Goal: Transaction & Acquisition: Download file/media

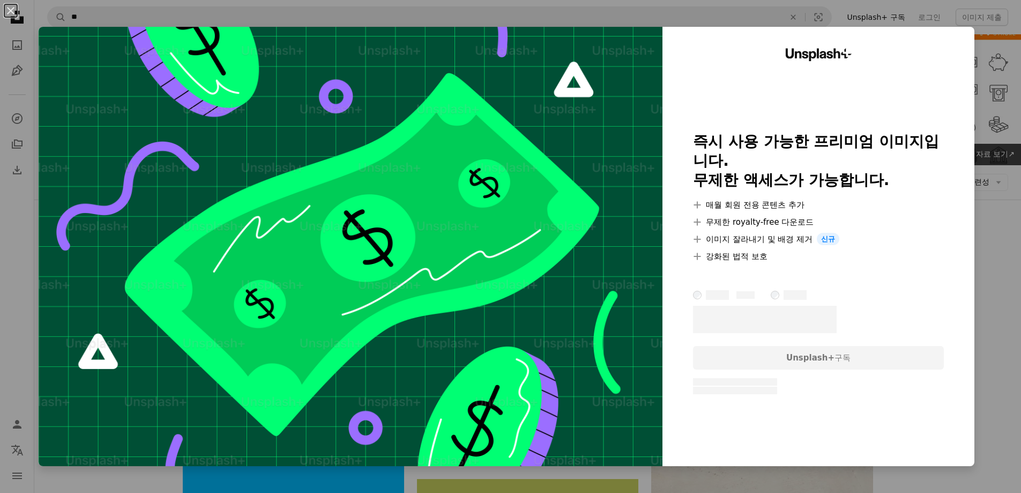
scroll to position [482, 0]
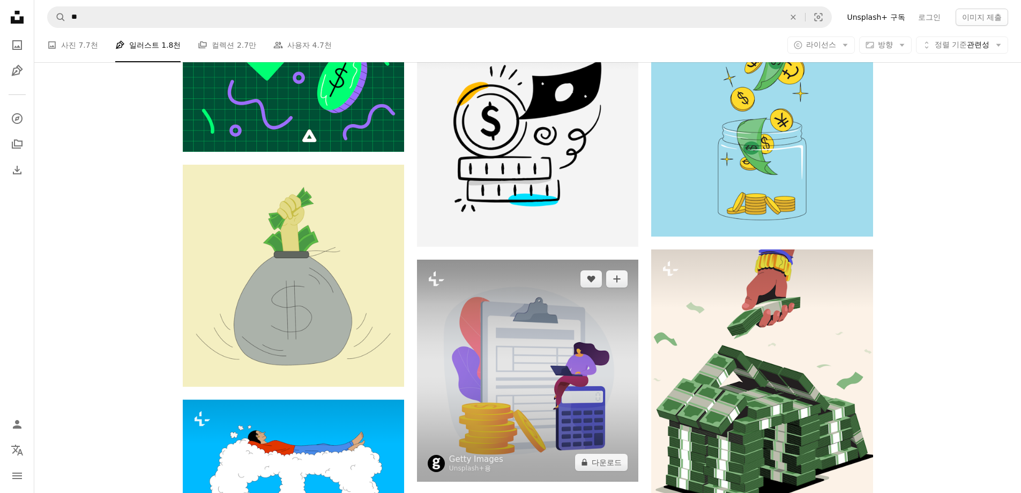
scroll to position [643, 0]
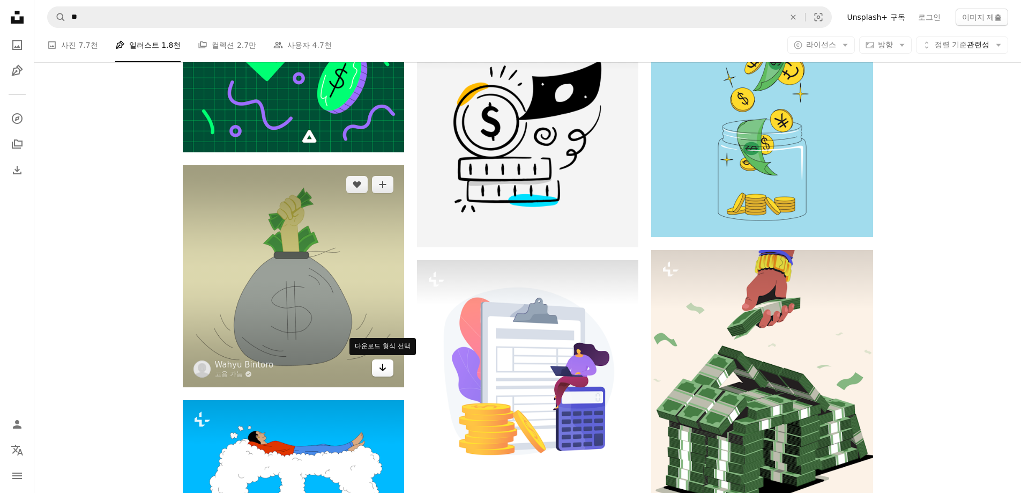
click at [384, 373] on icon "Arrow pointing down" at bounding box center [382, 367] width 9 height 13
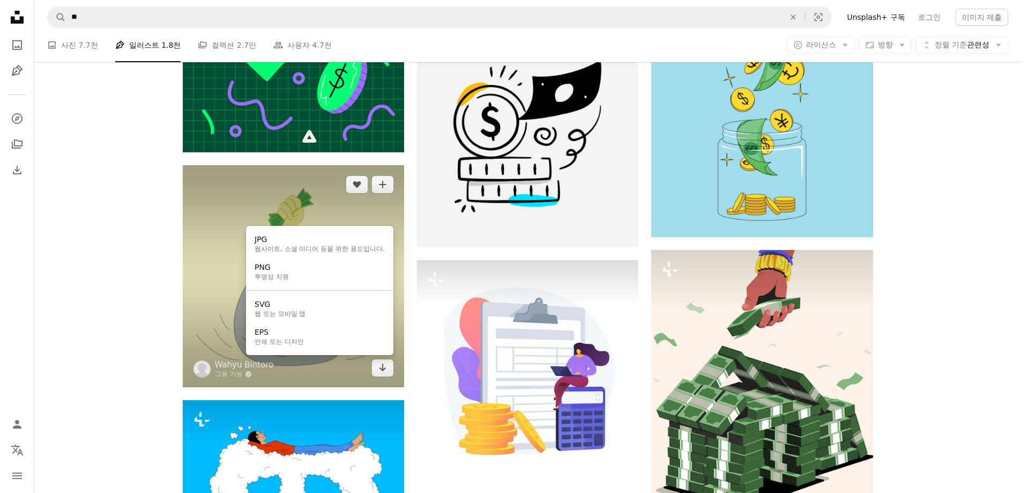
click at [170, 287] on body "Unsplash logo Unsplash 홈 A photo Pen Tool A compass A stack of folders Download…" at bounding box center [510, 246] width 1021 height 493
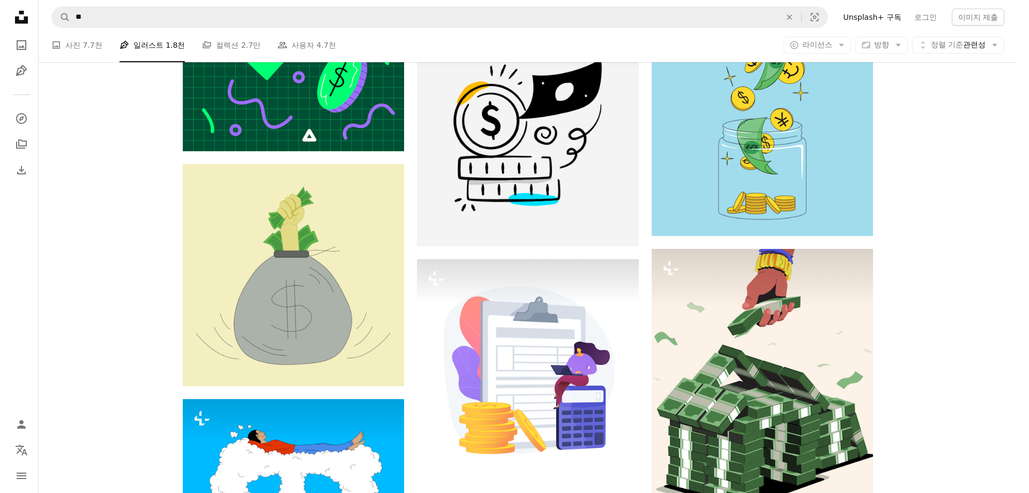
scroll to position [0, 0]
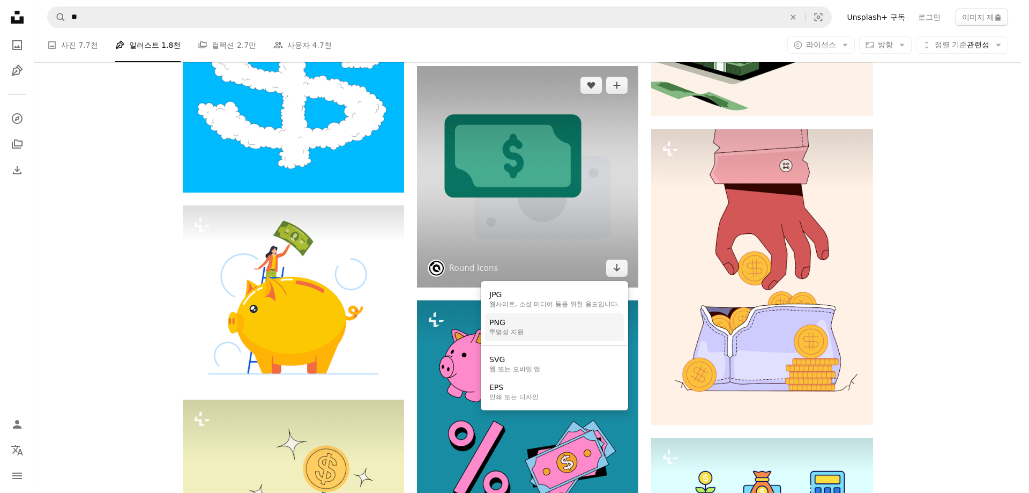
click at [587, 326] on link "PNG 투명성 지원" at bounding box center [554, 327] width 139 height 28
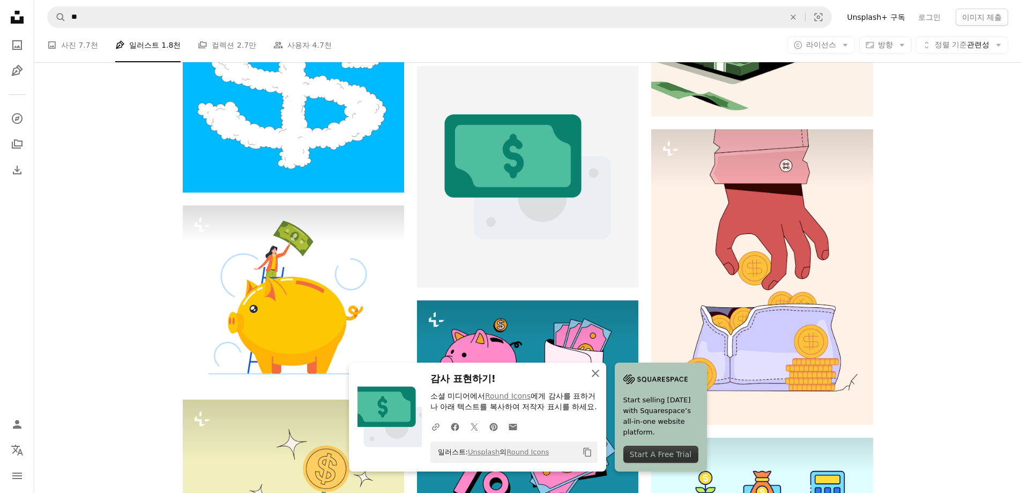
click at [597, 369] on icon "button" at bounding box center [596, 373] width 8 height 8
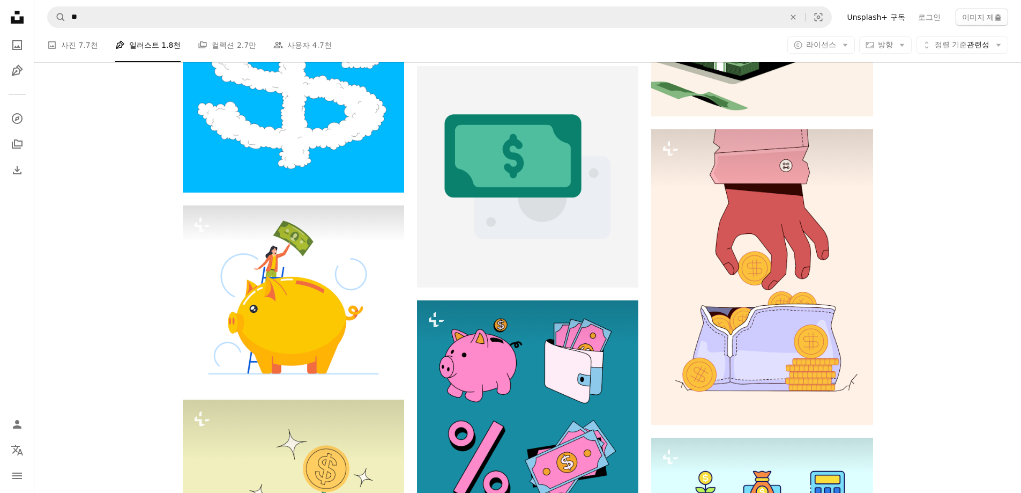
scroll to position [643, 0]
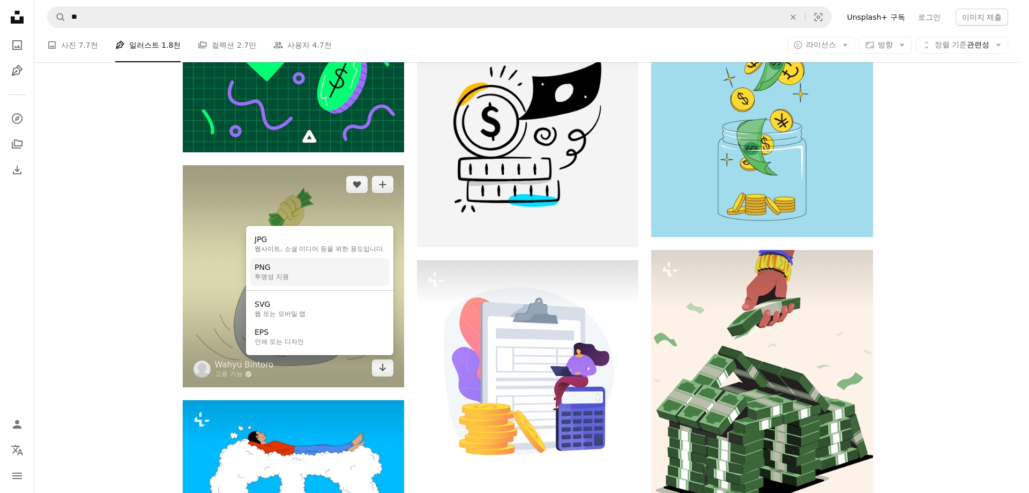
click at [358, 281] on link "PNG 투명성 지원" at bounding box center [319, 272] width 139 height 28
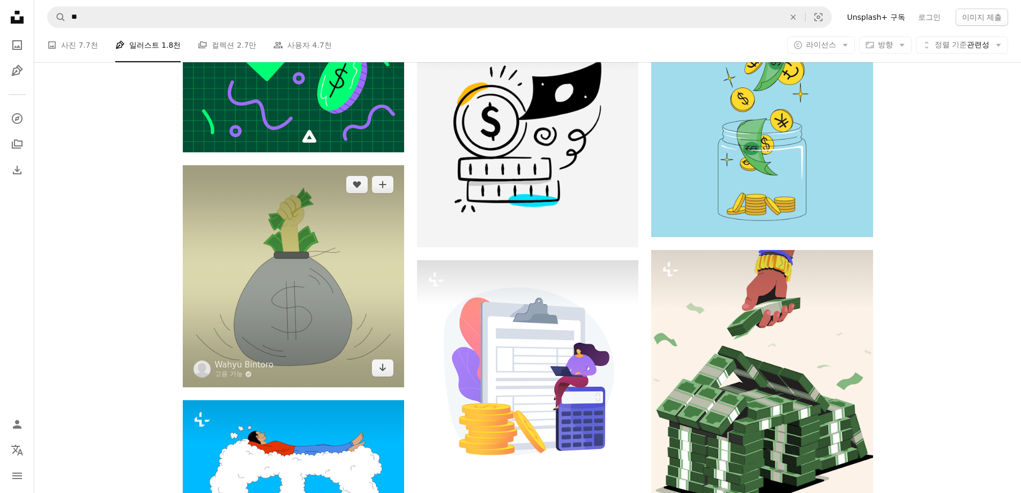
scroll to position [1608, 0]
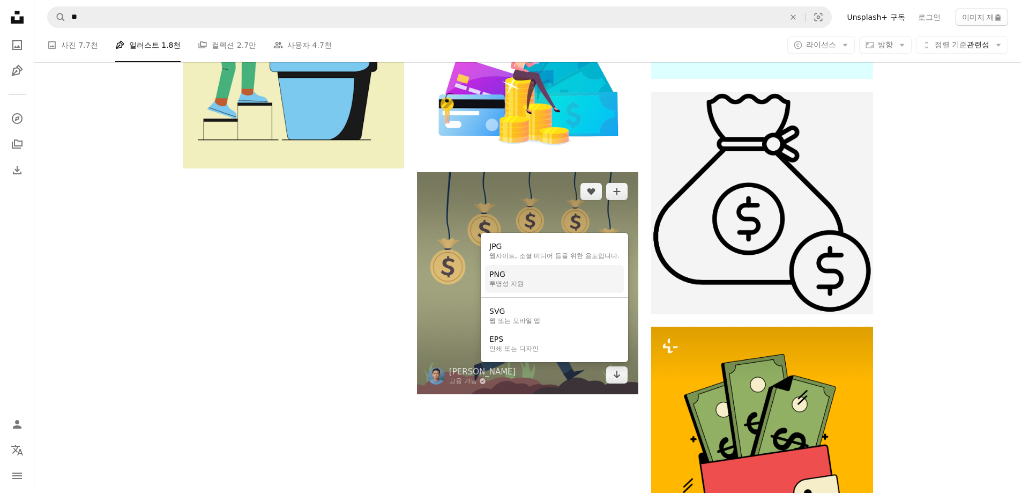
click at [607, 281] on link "PNG 투명성 지원" at bounding box center [554, 279] width 139 height 28
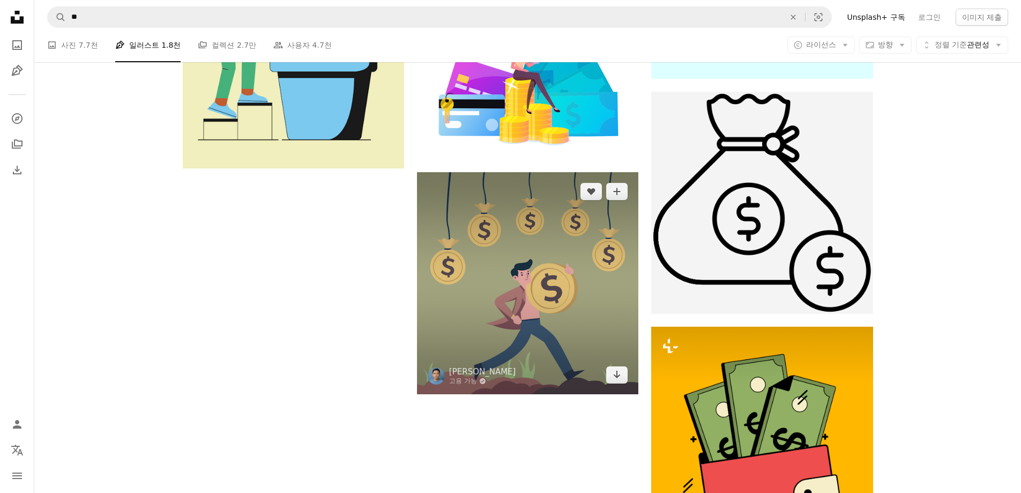
scroll to position [1769, 0]
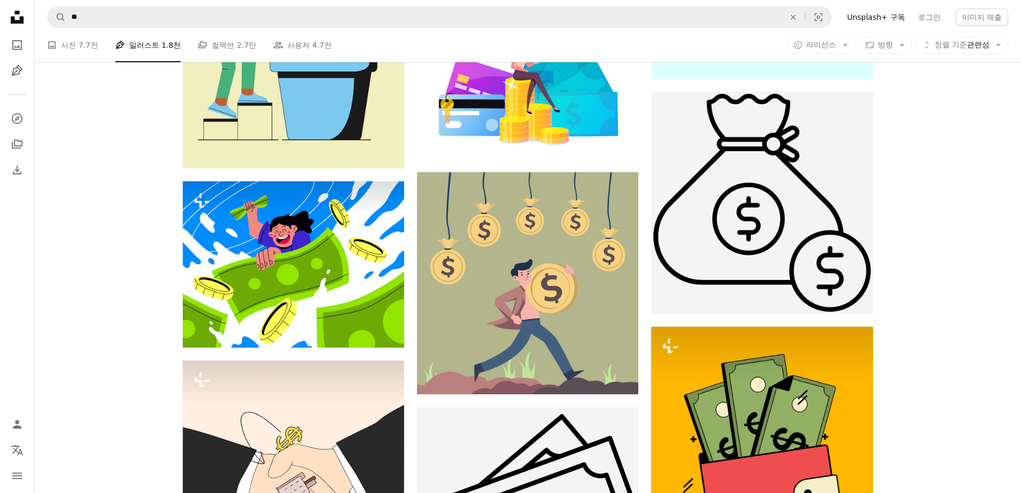
scroll to position [3323, 0]
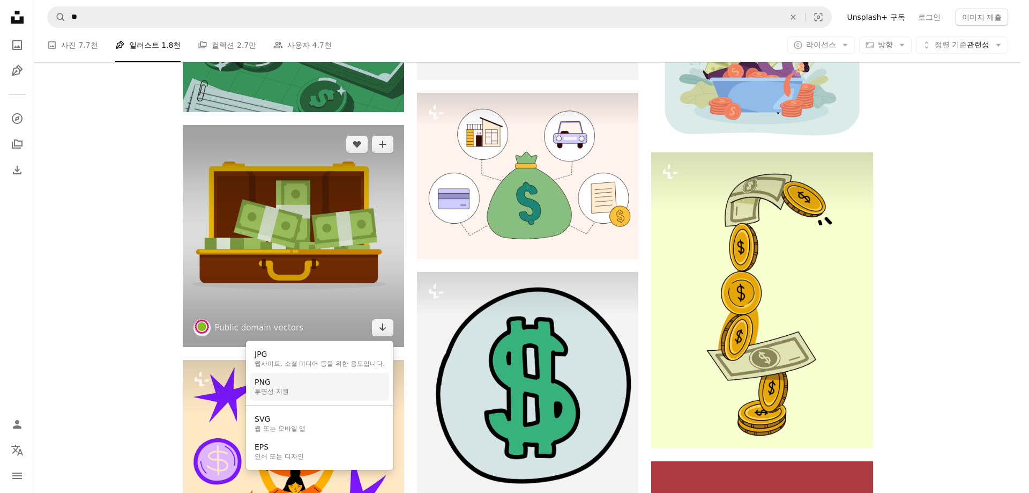
click at [341, 384] on link "PNG 투명성 지원" at bounding box center [319, 387] width 139 height 28
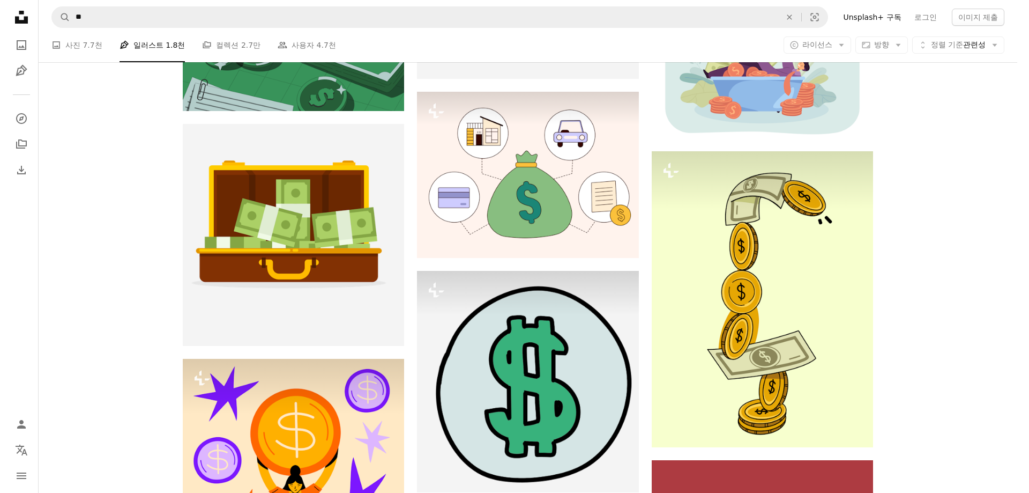
scroll to position [0, 0]
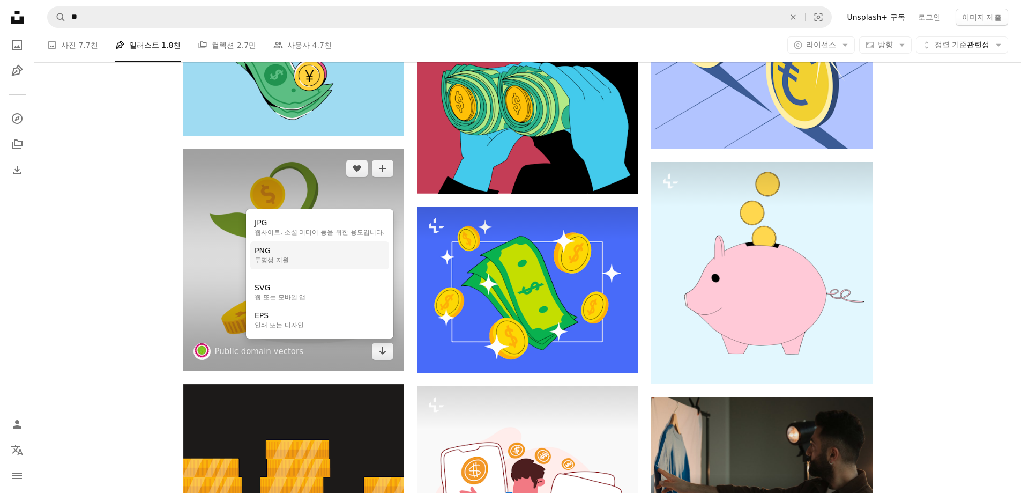
click at [354, 257] on link "PNG 투명성 지원" at bounding box center [319, 255] width 139 height 28
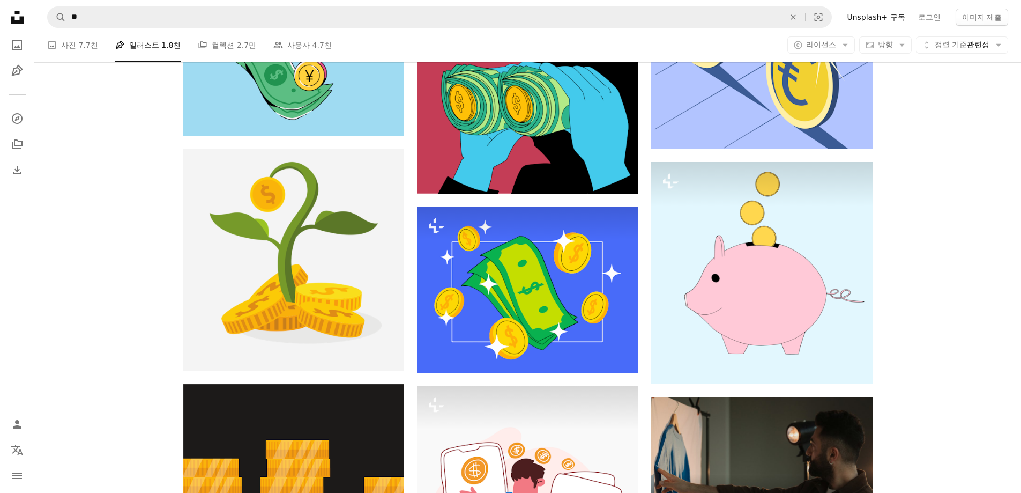
scroll to position [20582, 0]
